Goal: Find specific page/section: Find specific page/section

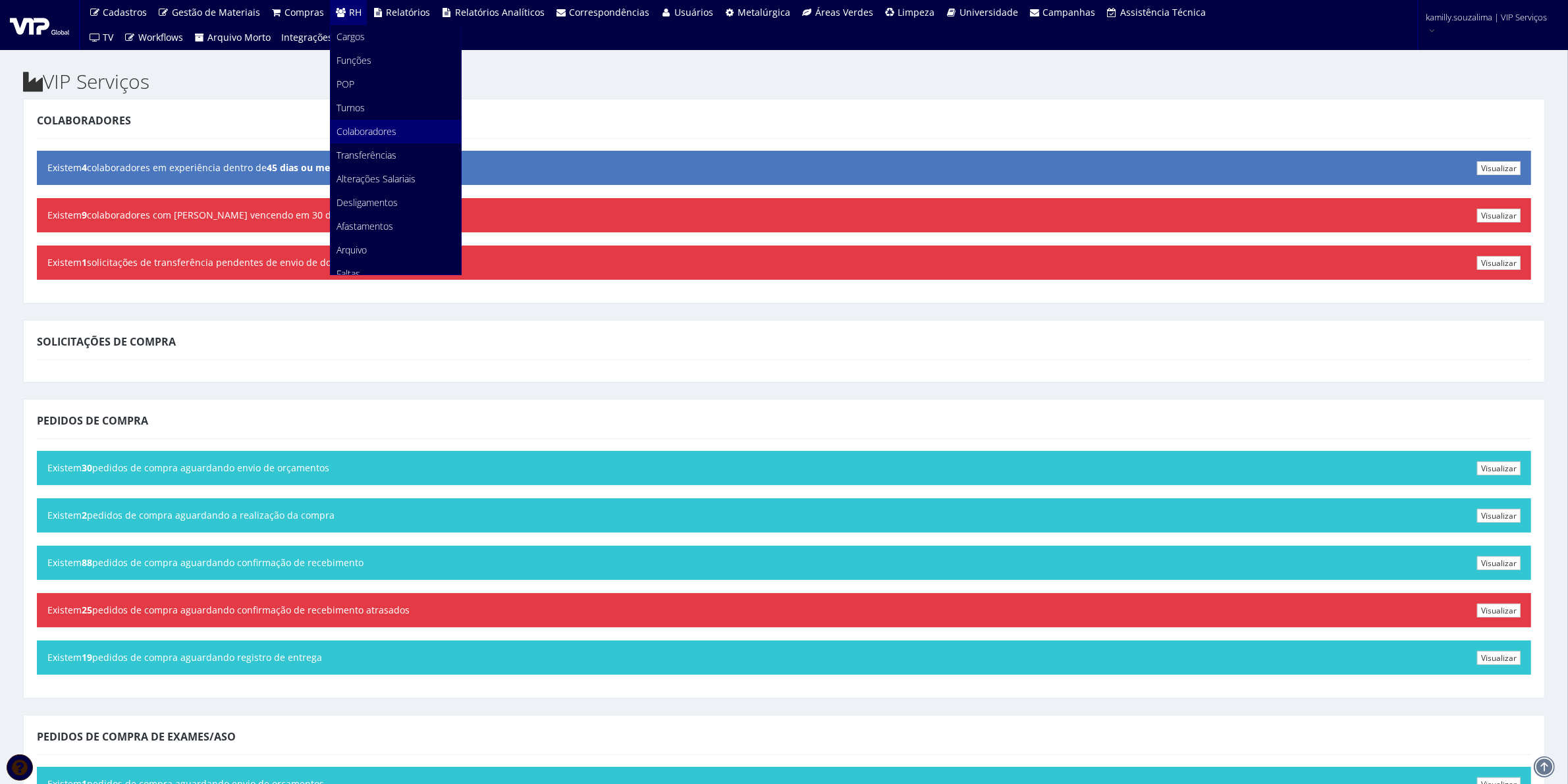
click at [352, 136] on span "Colaboradores" at bounding box center [367, 131] width 60 height 13
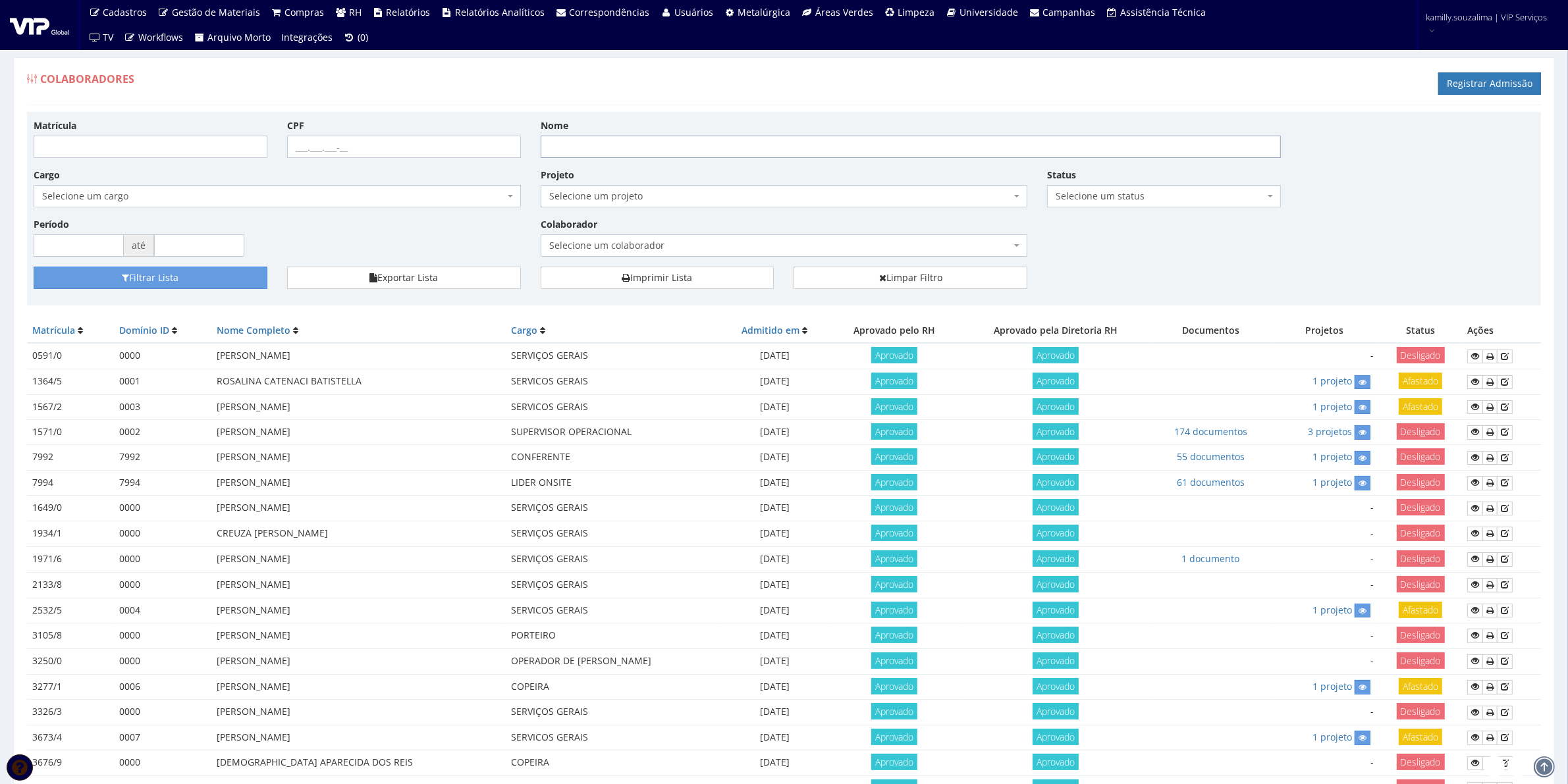
click at [636, 140] on input "Nome" at bounding box center [910, 146] width 741 height 23
type input "[PERSON_NAME]"
click at [225, 280] on button "Filtrar Lista" at bounding box center [150, 277] width 234 height 23
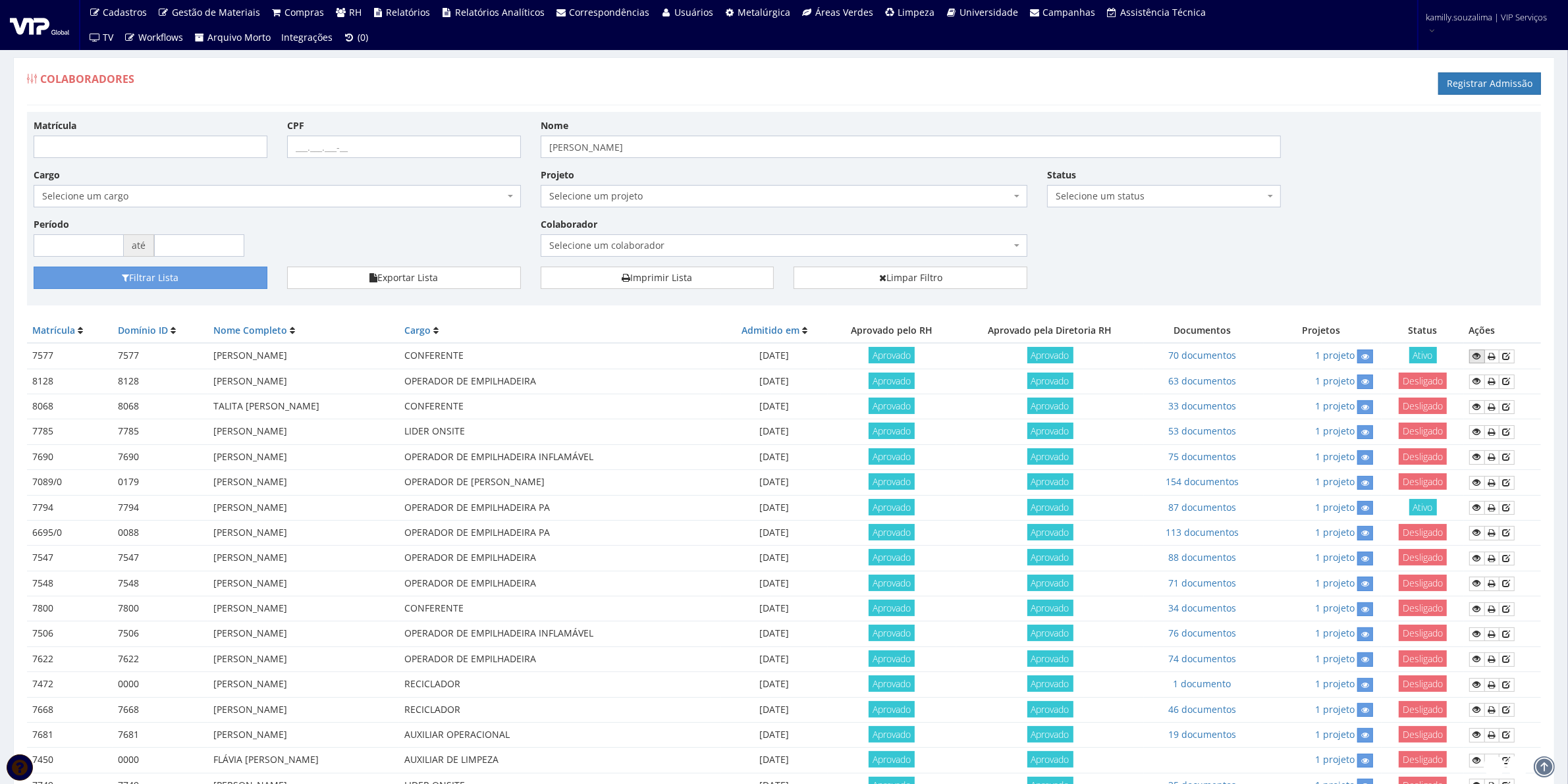
click at [1485, 357] on link at bounding box center [1476, 356] width 15 height 14
click at [941, 274] on link "Limpar Filtro" at bounding box center [910, 277] width 234 height 23
